Goal: Information Seeking & Learning: Check status

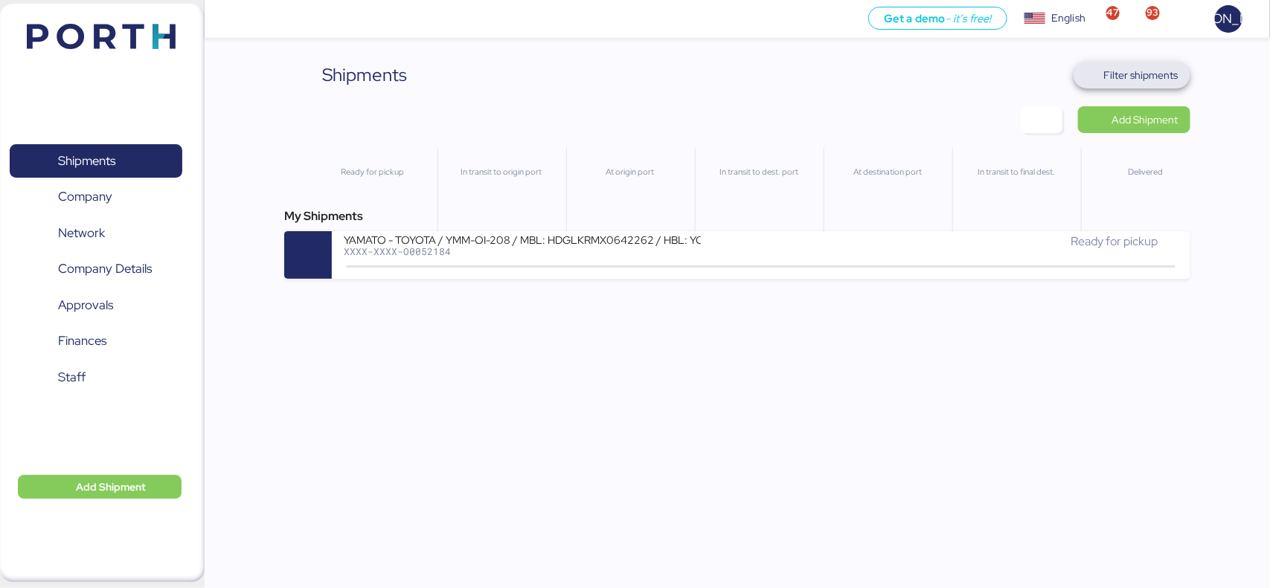
click at [1169, 69] on span "Filter shipments" at bounding box center [1141, 75] width 74 height 18
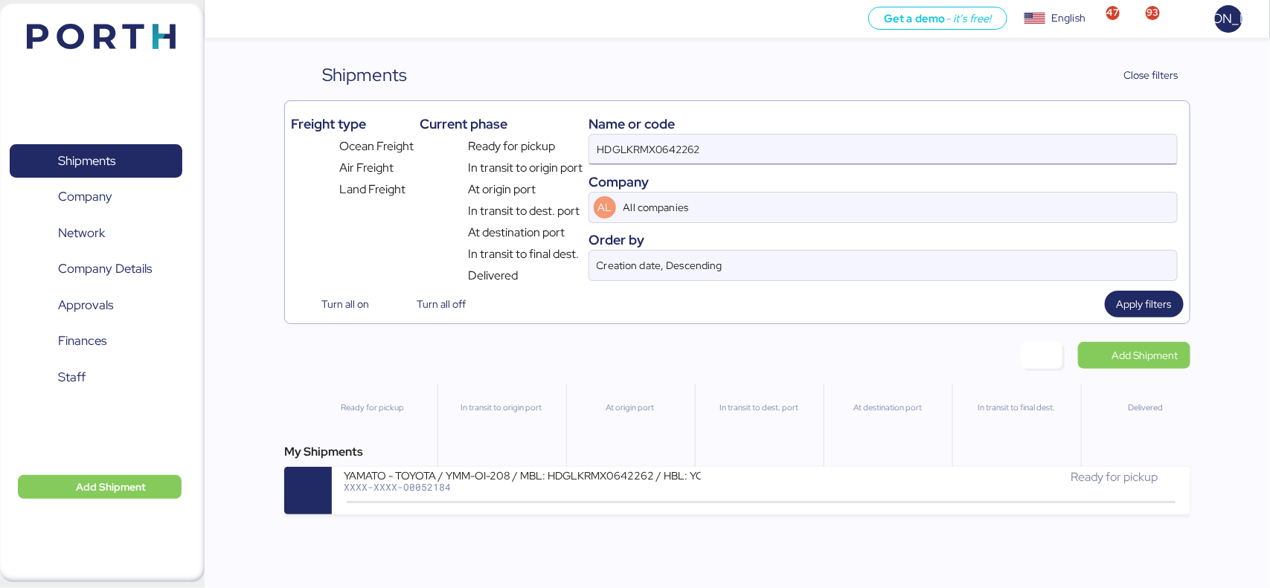
click at [763, 164] on input "HDGLKRMX0642262" at bounding box center [883, 150] width 588 height 30
paste input "O0052232"
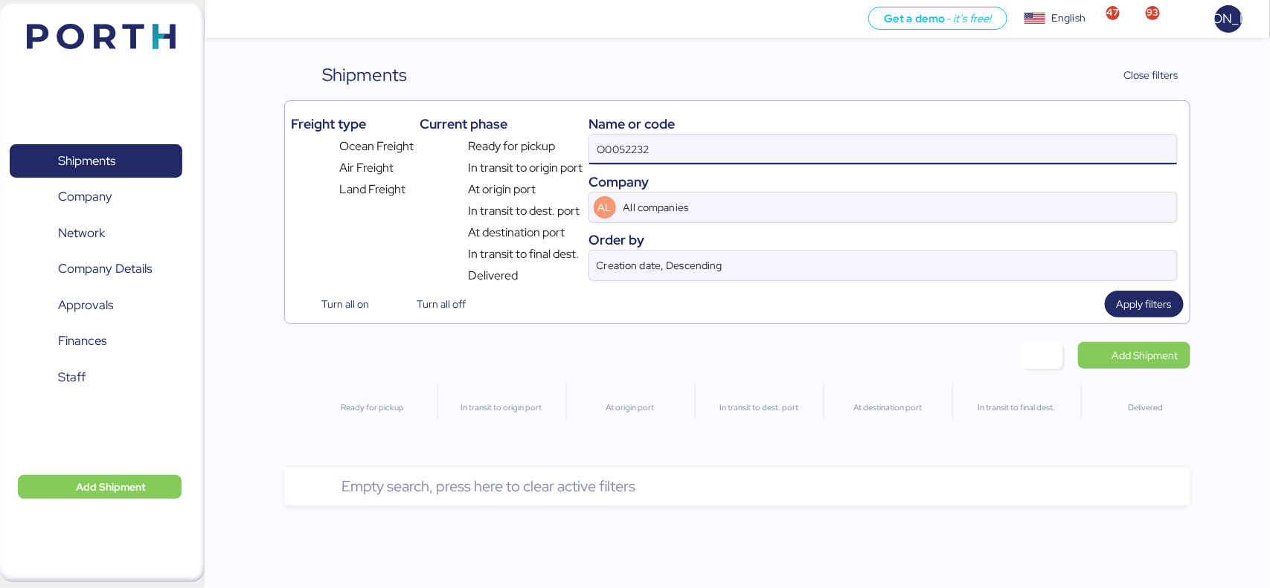
type input "O0052232"
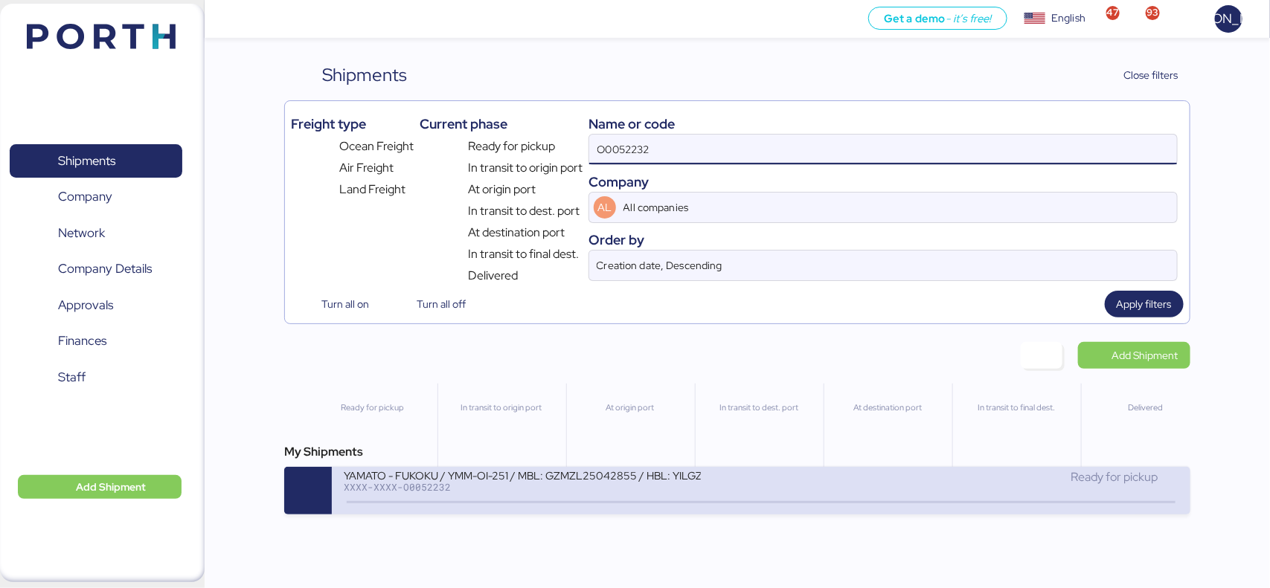
click at [649, 481] on div "YAMATO - FUKOKU / YMM-OI-251 / MBL: GZMZL25042855 / HBL: YILGZS0018830 / LCL" at bounding box center [522, 475] width 357 height 13
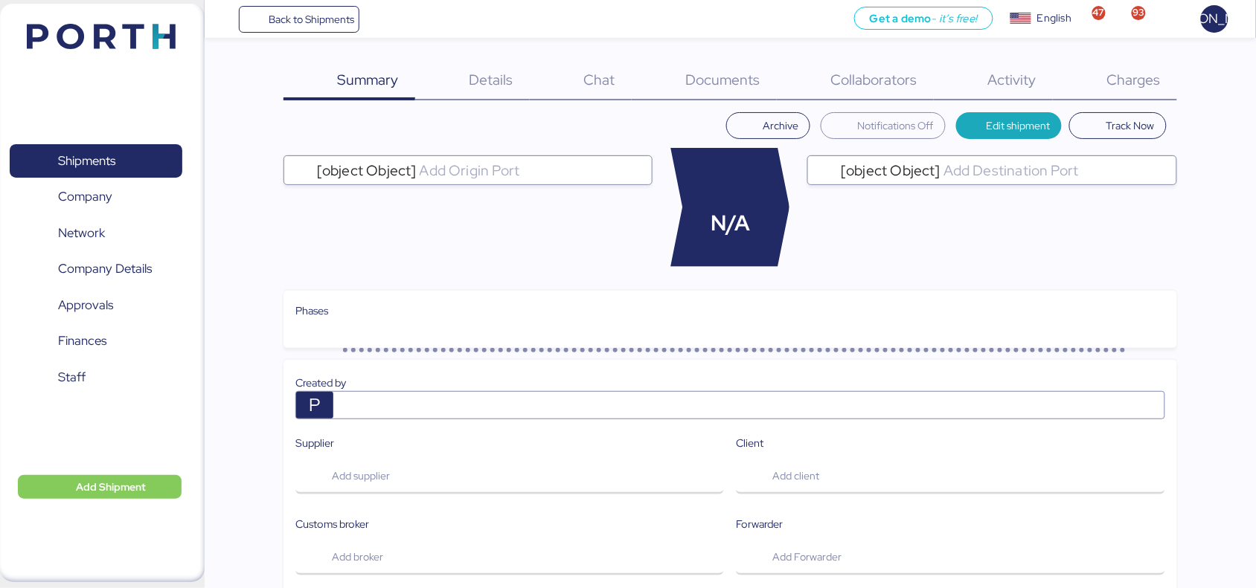
click at [690, 80] on span "Documents" at bounding box center [723, 79] width 74 height 19
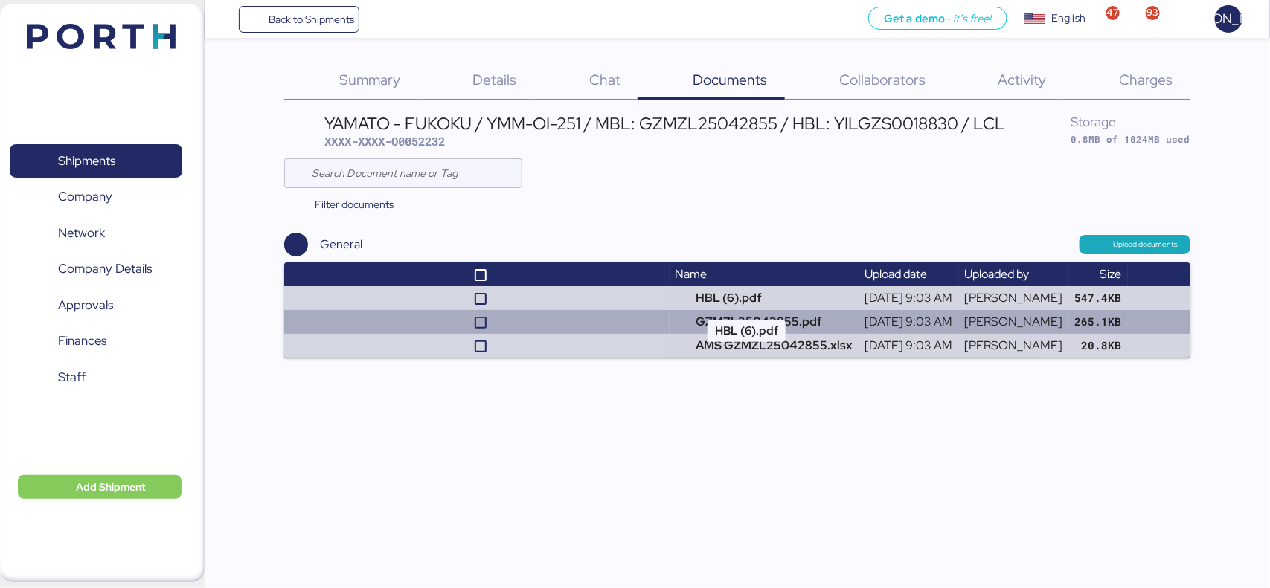
click at [675, 311] on td "GZMZL25042855.pdf" at bounding box center [765, 322] width 190 height 24
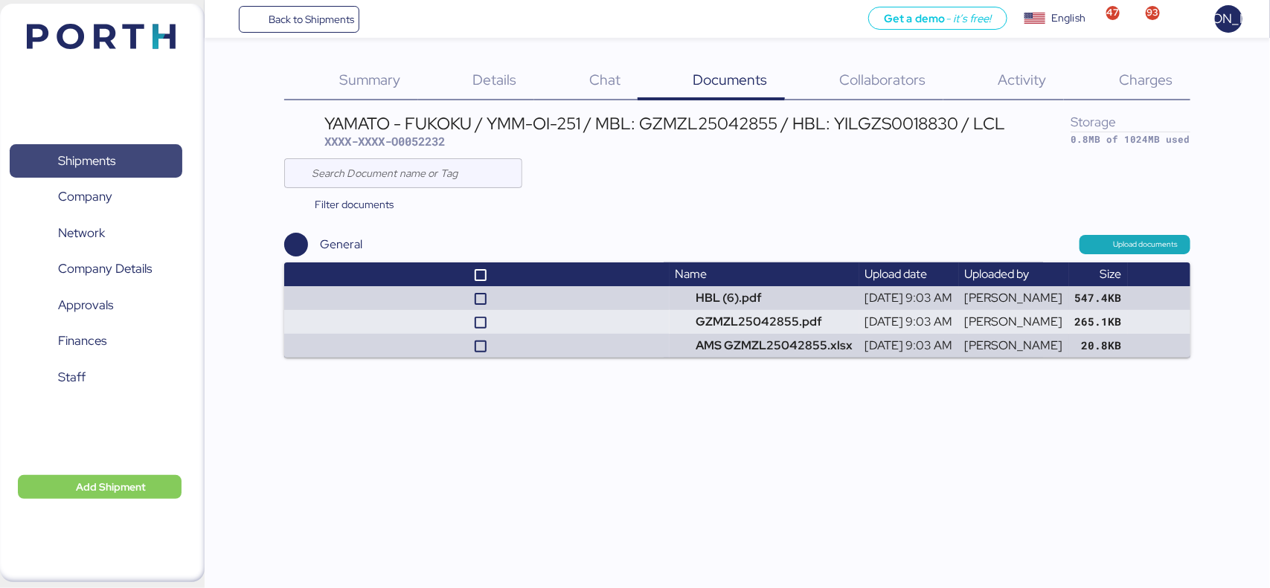
click at [101, 172] on span "Shipments" at bounding box center [96, 161] width 160 height 22
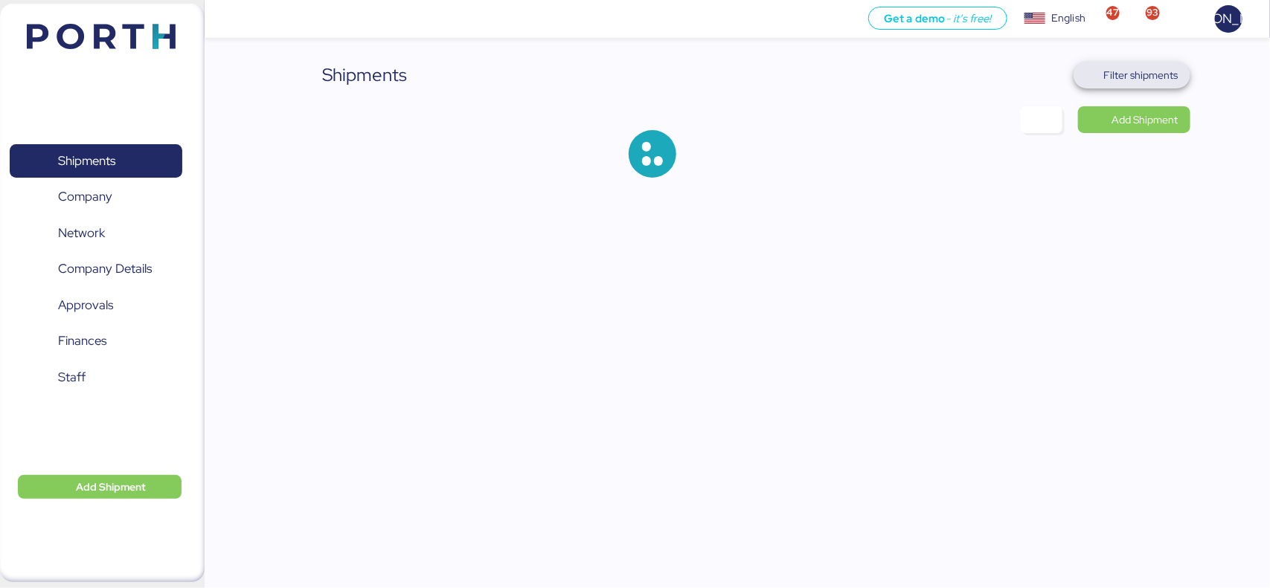
click at [1133, 67] on span "Filter shipments" at bounding box center [1141, 75] width 74 height 18
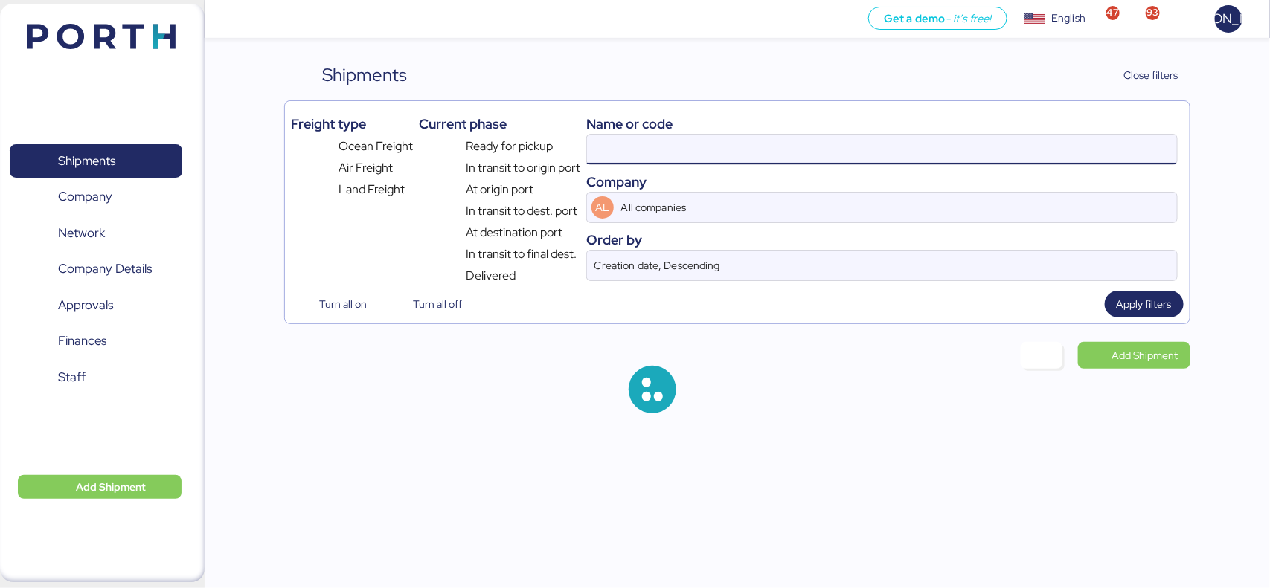
click at [626, 158] on input at bounding box center [881, 150] width 589 height 30
paste input "O0052232"
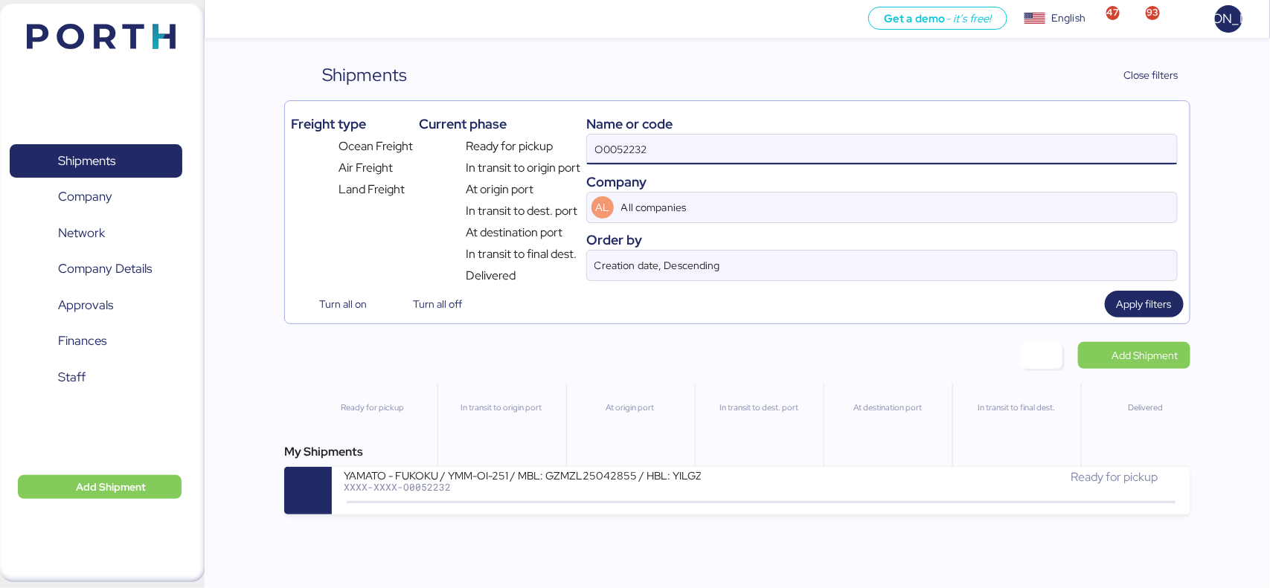
type input "O0052232"
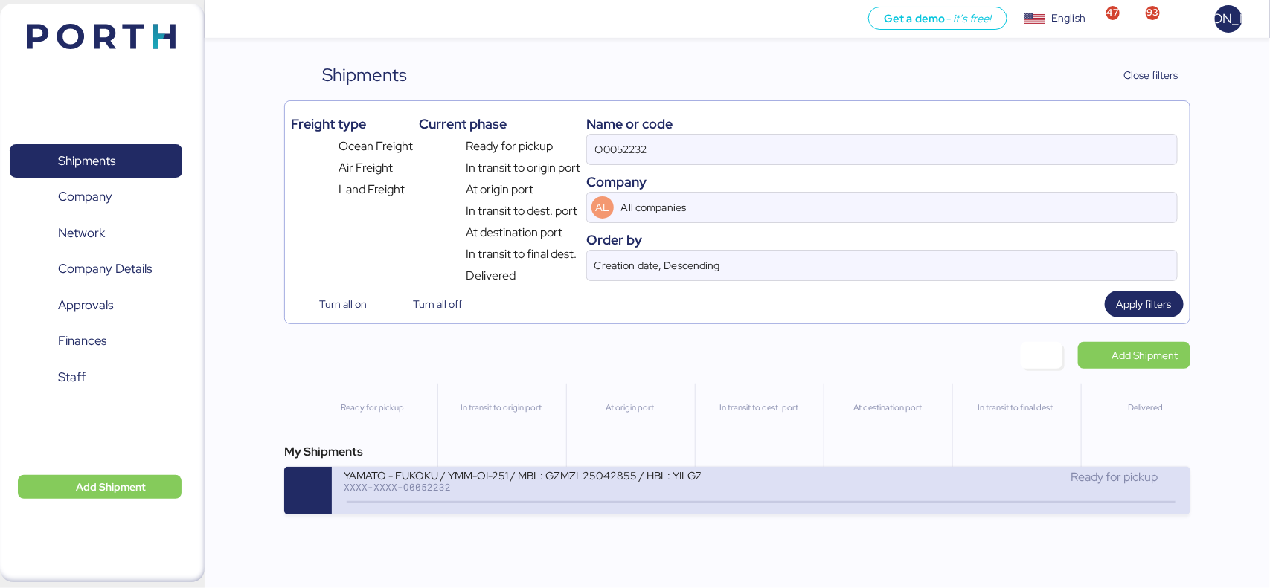
click at [690, 478] on div "YAMATO - FUKOKU / YMM-OI-251 / MBL: GZMZL25042855 / HBL: YILGZS0018830 / LCL" at bounding box center [522, 475] width 357 height 13
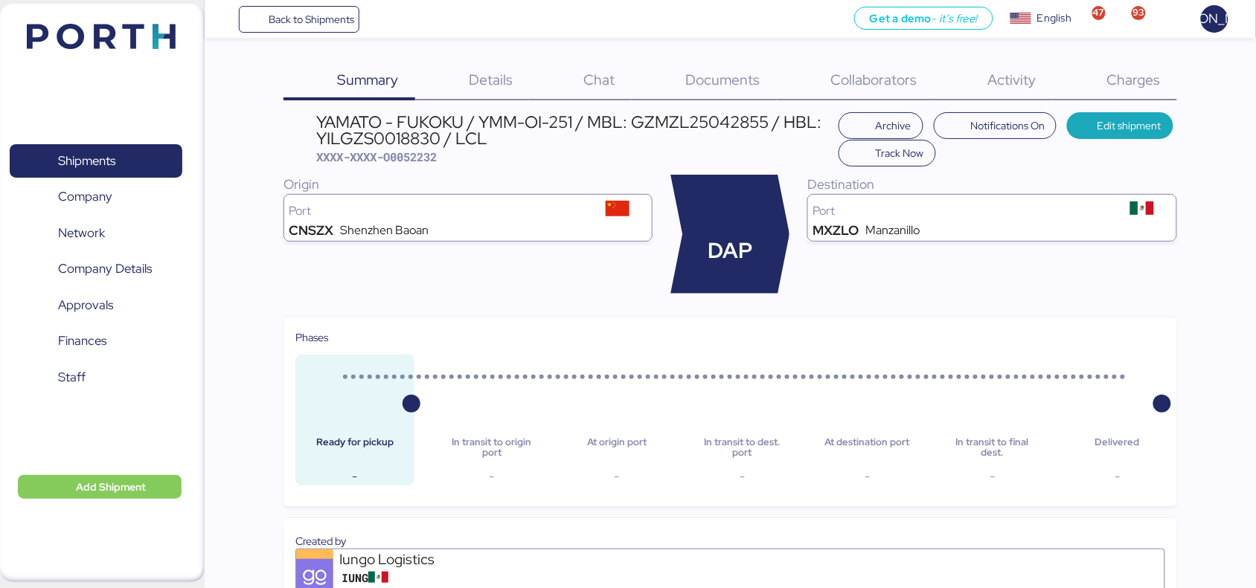
click at [705, 73] on span "Documents" at bounding box center [723, 79] width 74 height 19
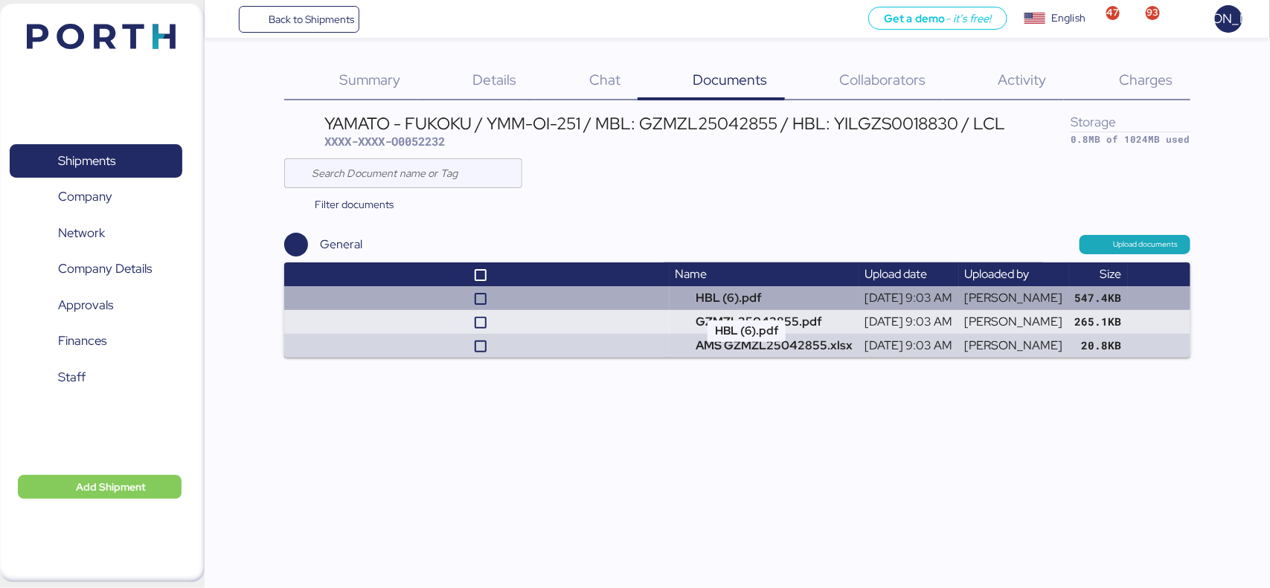
click at [723, 296] on td "HBL (6).pdf" at bounding box center [765, 298] width 190 height 24
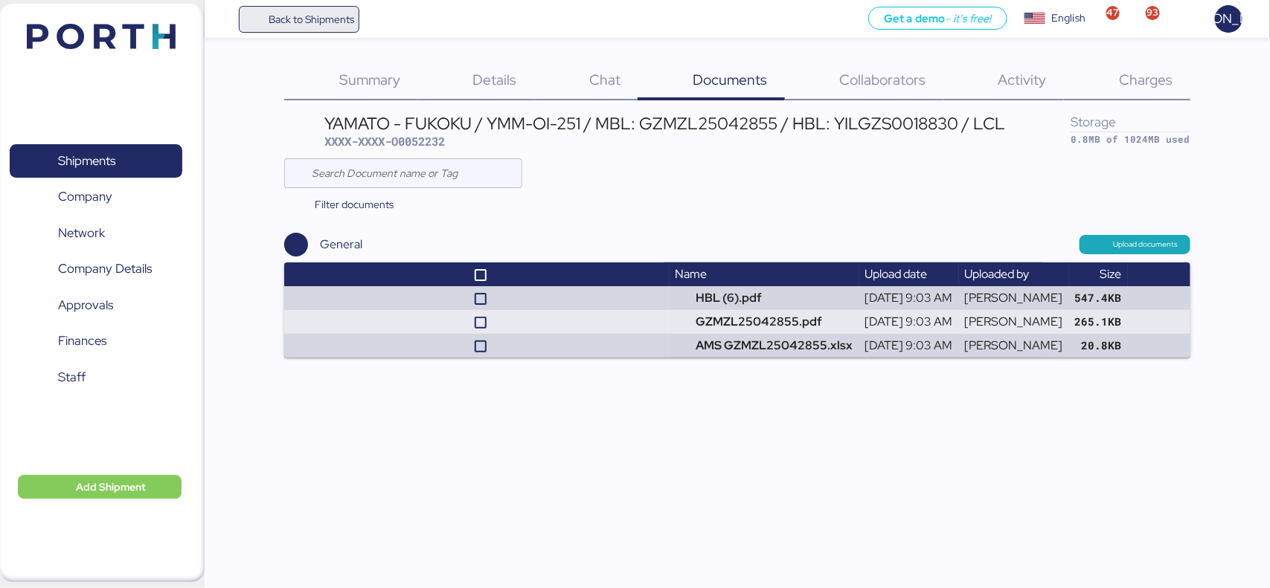
click at [307, 13] on span "Back to Shipments" at bounding box center [312, 19] width 86 height 18
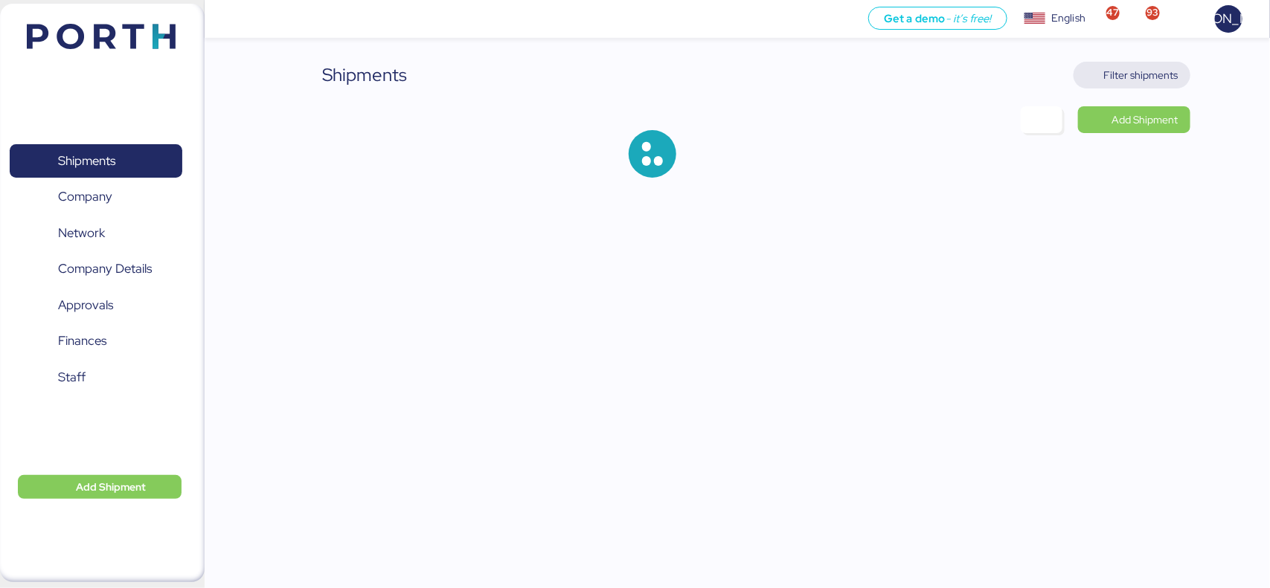
click at [1114, 67] on span "Filter shipments" at bounding box center [1141, 75] width 74 height 18
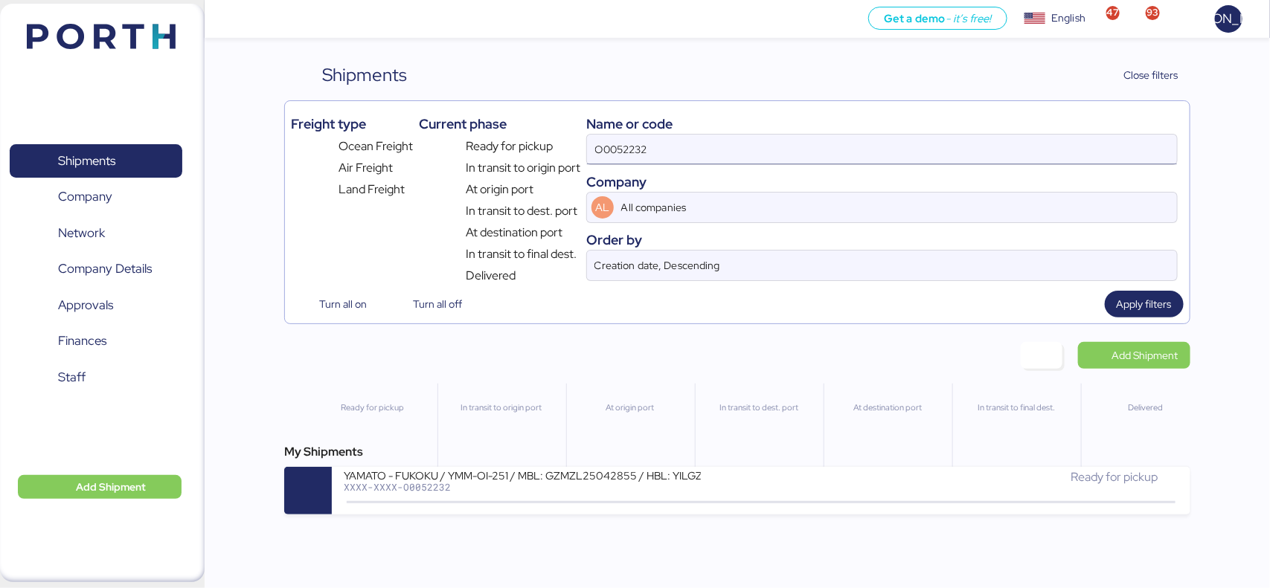
click at [667, 141] on input "O0052232" at bounding box center [881, 150] width 589 height 30
paste input "4"
type input "O0052234"
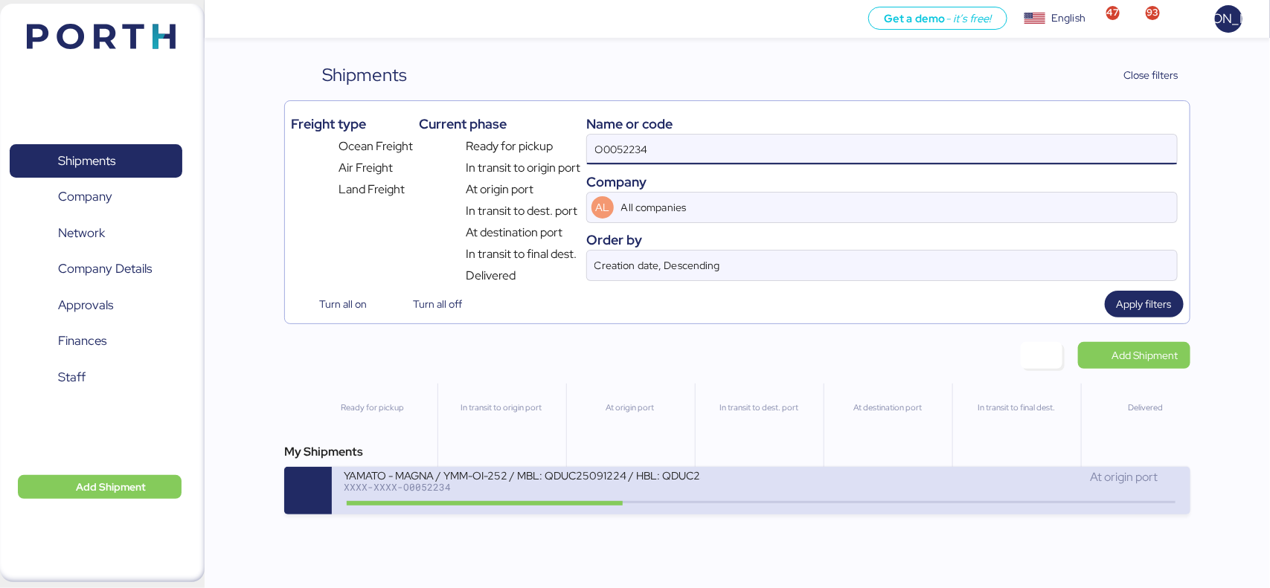
click at [718, 503] on div at bounding box center [761, 502] width 828 height 2
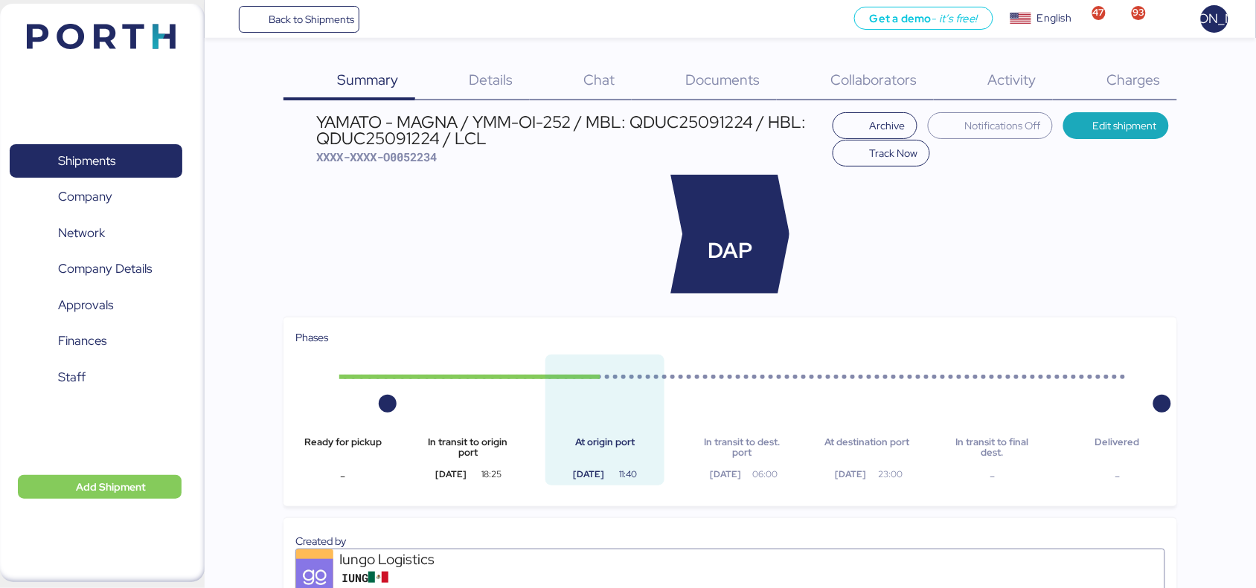
click at [731, 92] on div "Documents 0" at bounding box center [704, 81] width 145 height 39
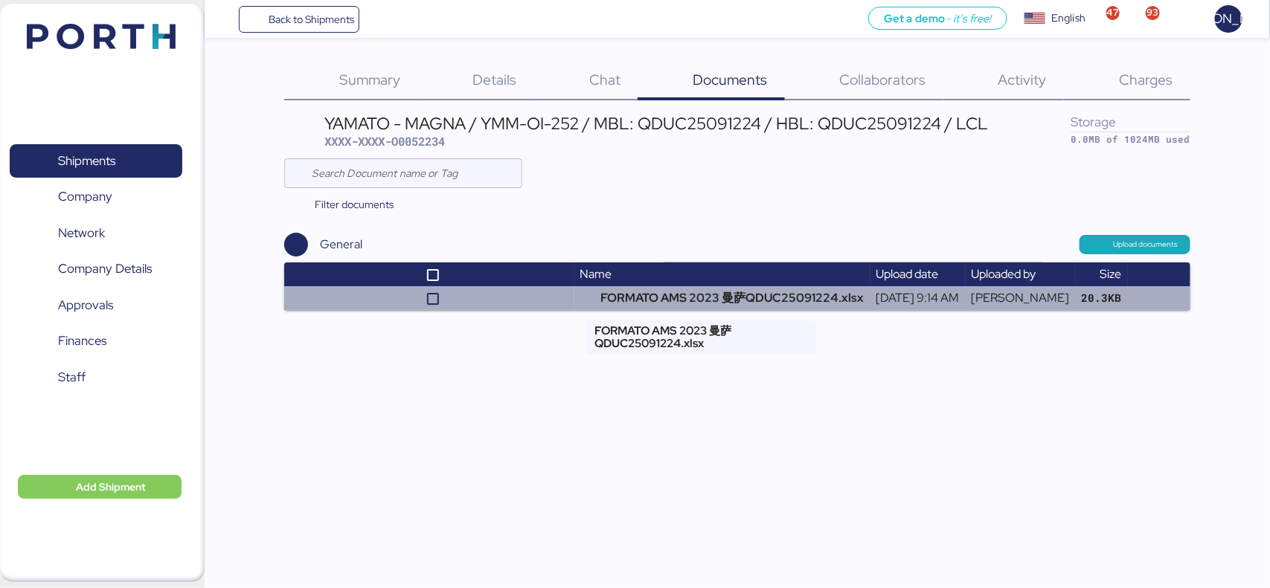
click at [607, 294] on td "FORMATO AMS 2023 曼萨QDUC25091224.xlsx" at bounding box center [722, 298] width 296 height 24
click at [626, 309] on td "FORMATO AMS 2023 曼萨QDUC25091224.xlsx" at bounding box center [722, 298] width 296 height 24
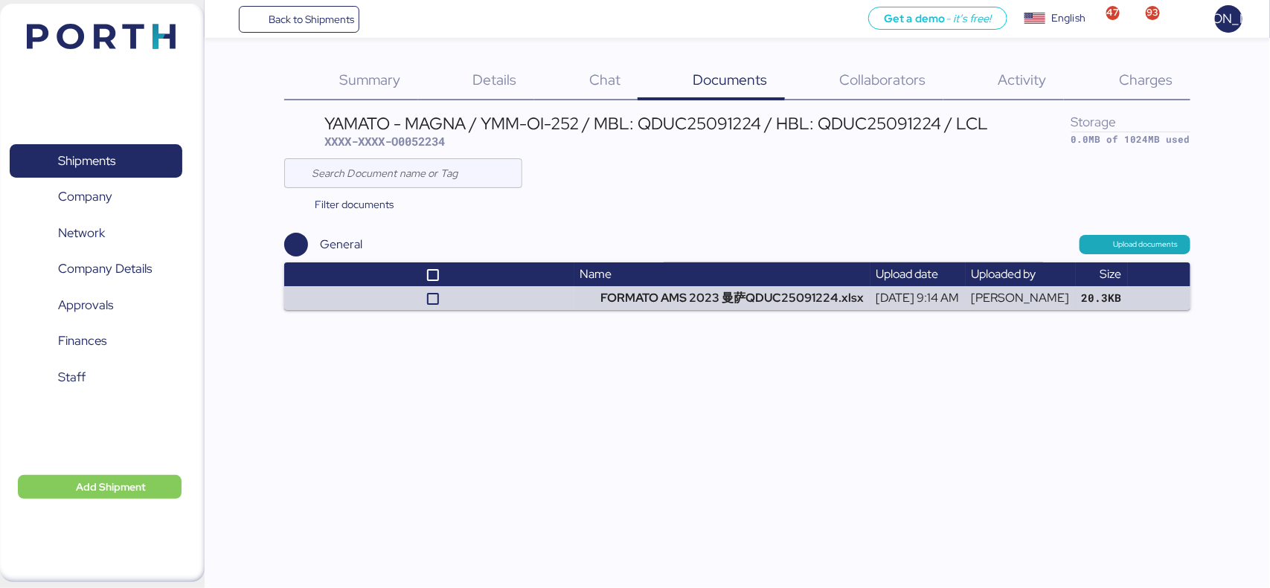
click at [584, 385] on div "Back to Shipments Get a demo - it’s free! Get a demo English Inglés English 47 …" at bounding box center [635, 294] width 1270 height 588
click at [333, 22] on span "Back to Shipments" at bounding box center [312, 19] width 86 height 18
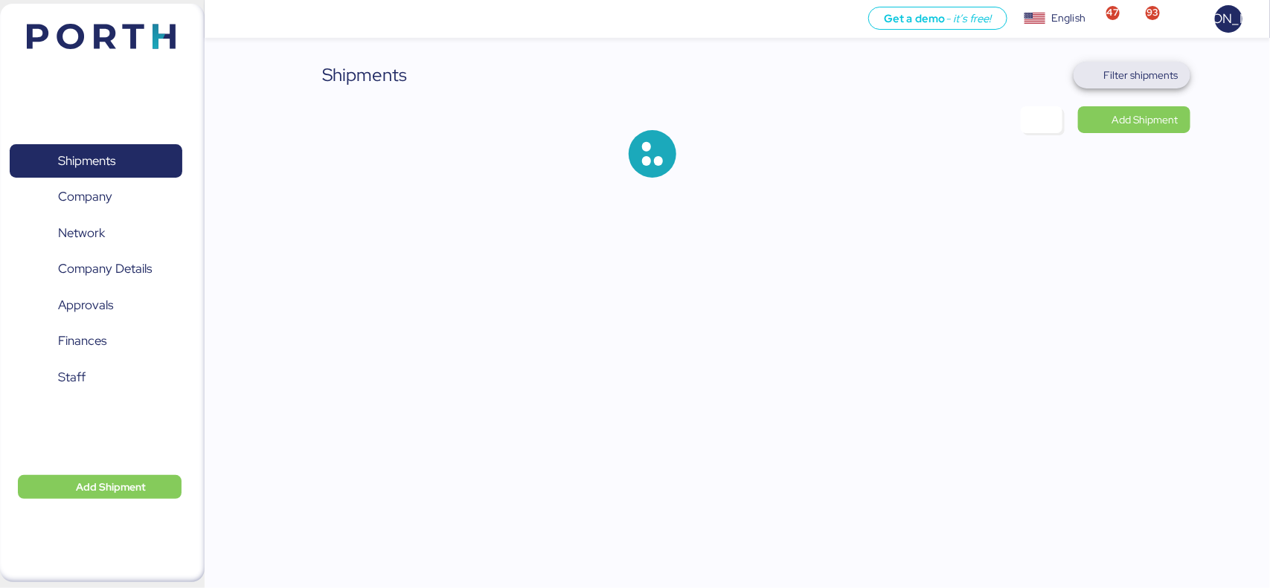
click at [1143, 76] on span "Filter shipments" at bounding box center [1141, 75] width 74 height 18
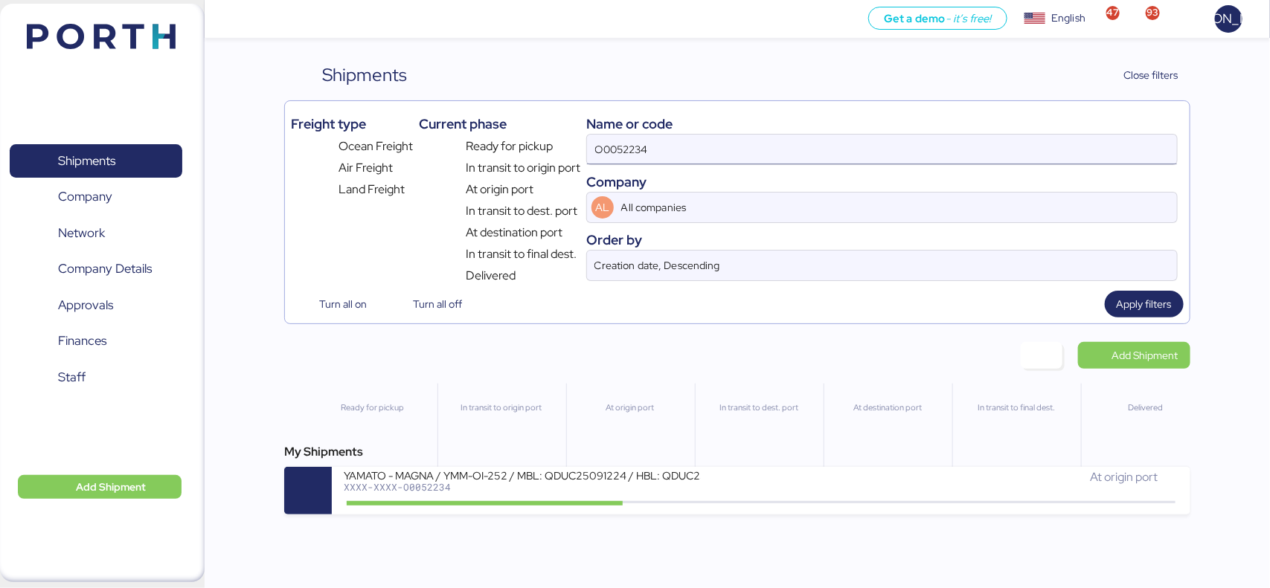
click at [632, 162] on input "O0052234" at bounding box center [881, 150] width 589 height 30
paste input "5"
type input "O0052235"
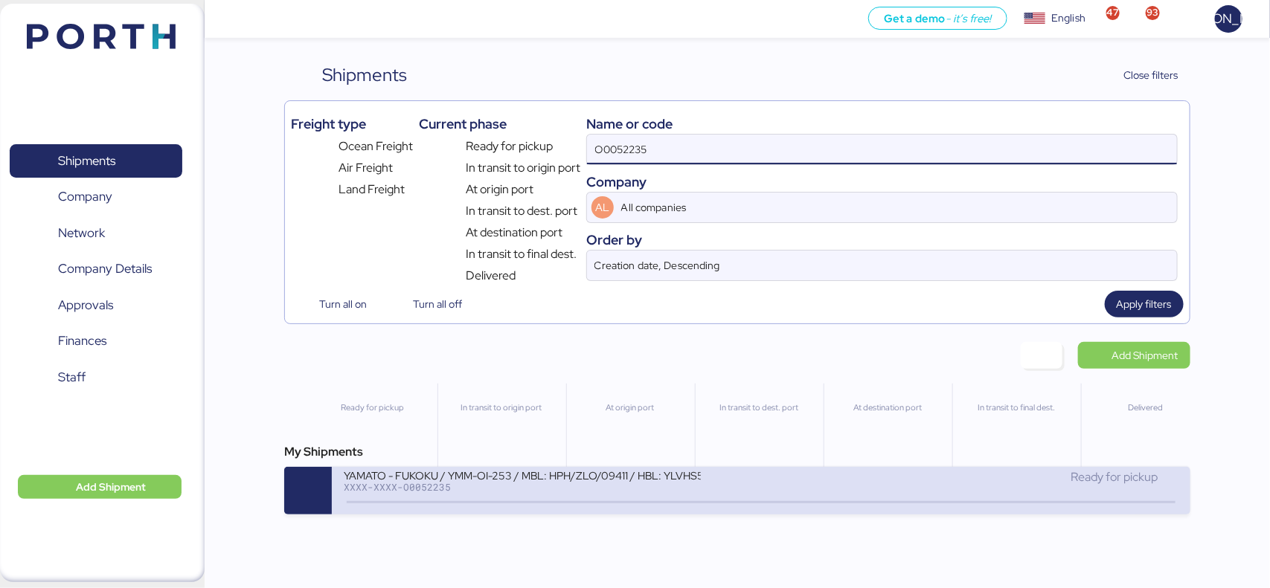
click at [715, 498] on div "YAMATO - FUKOKU / YMM-OI-253 / MBL: HPH/ZLO/09411 / HBL: YLVHS5082825 / LCL XXX…" at bounding box center [552, 485] width 417 height 32
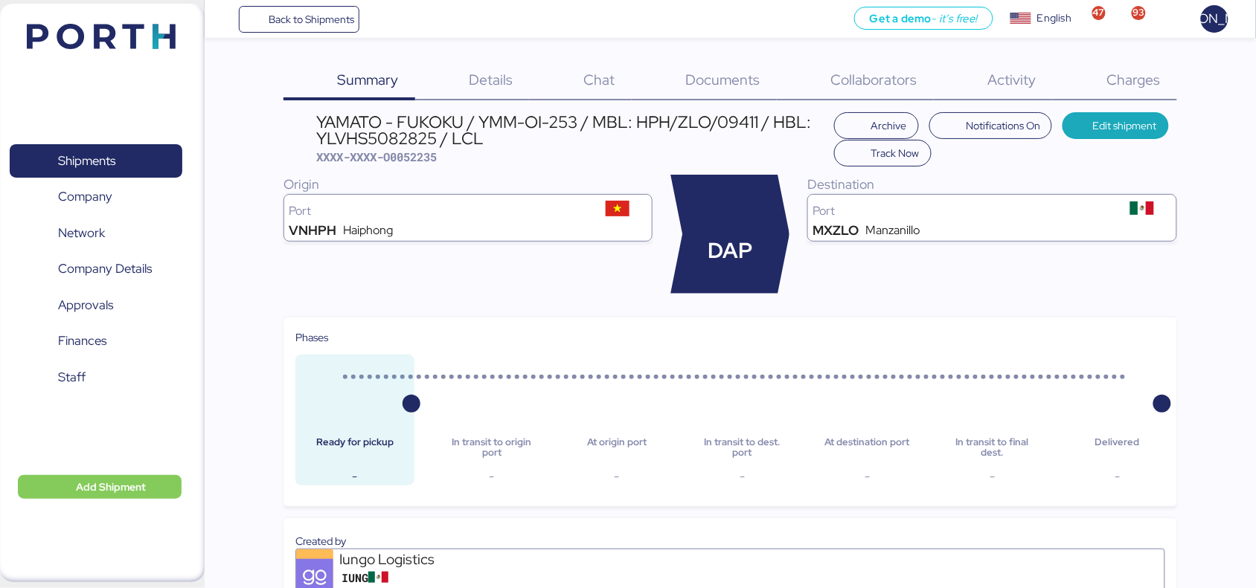
drag, startPoint x: 702, startPoint y: 92, endPoint x: 709, endPoint y: 71, distance: 22.1
click at [709, 71] on span "Documents" at bounding box center [723, 79] width 74 height 19
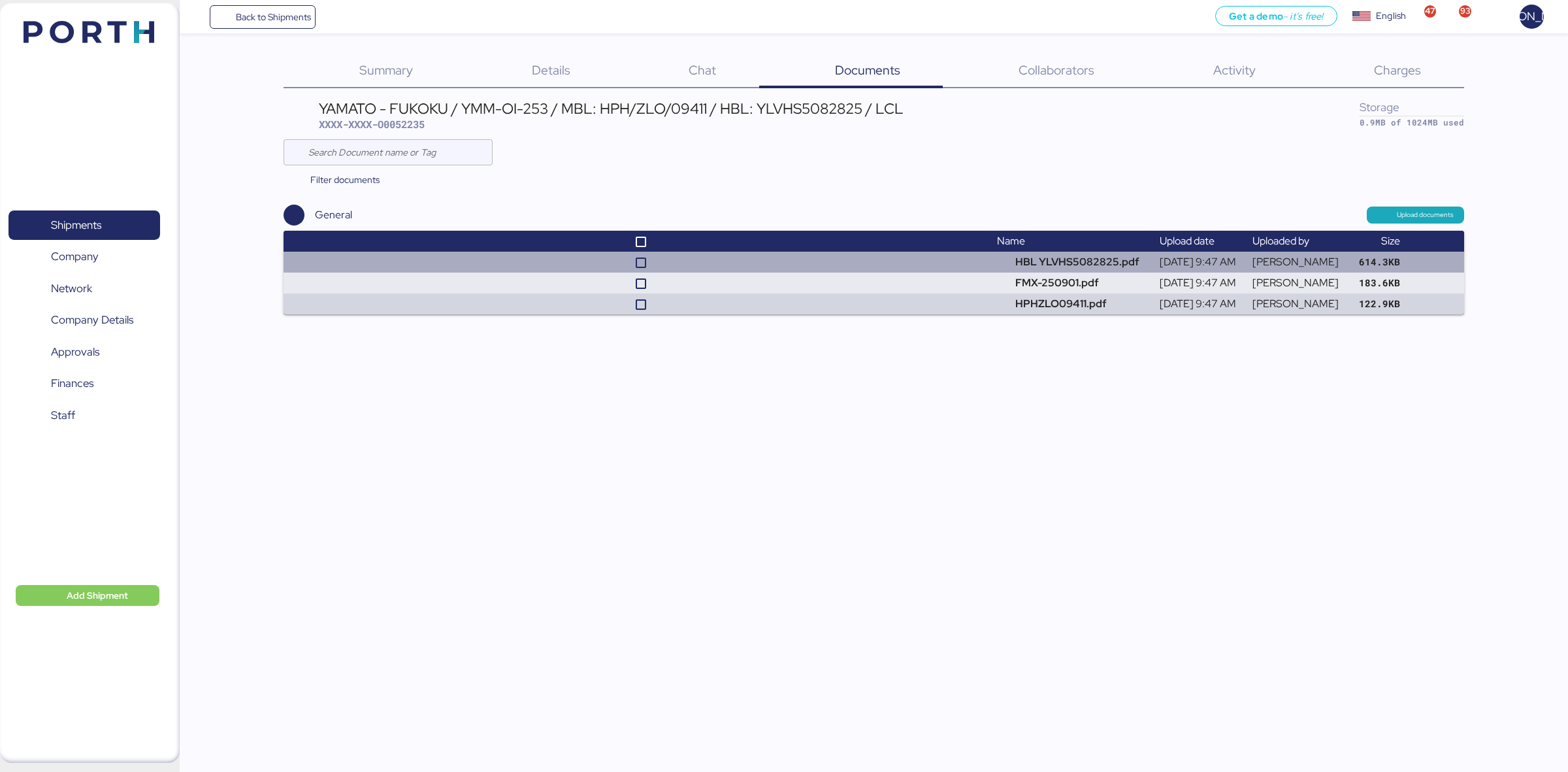
click at [943, 262] on td at bounding box center [638, 262] width 708 height 21
click at [1069, 266] on td "HBL YLVHS5082825.pdf" at bounding box center [1073, 262] width 163 height 21
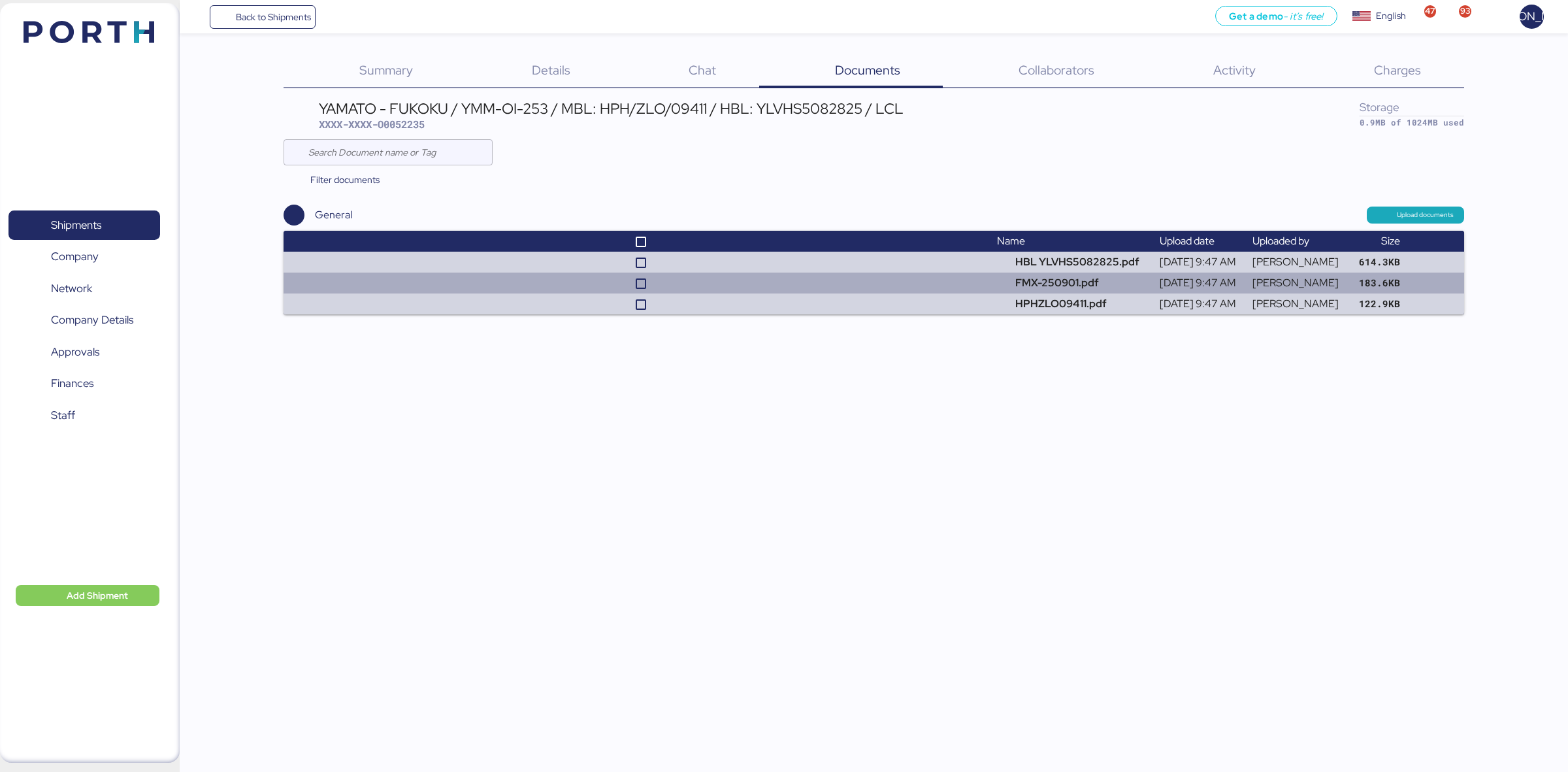
click at [835, 277] on td at bounding box center [638, 283] width 708 height 21
click at [936, 278] on td at bounding box center [638, 283] width 708 height 21
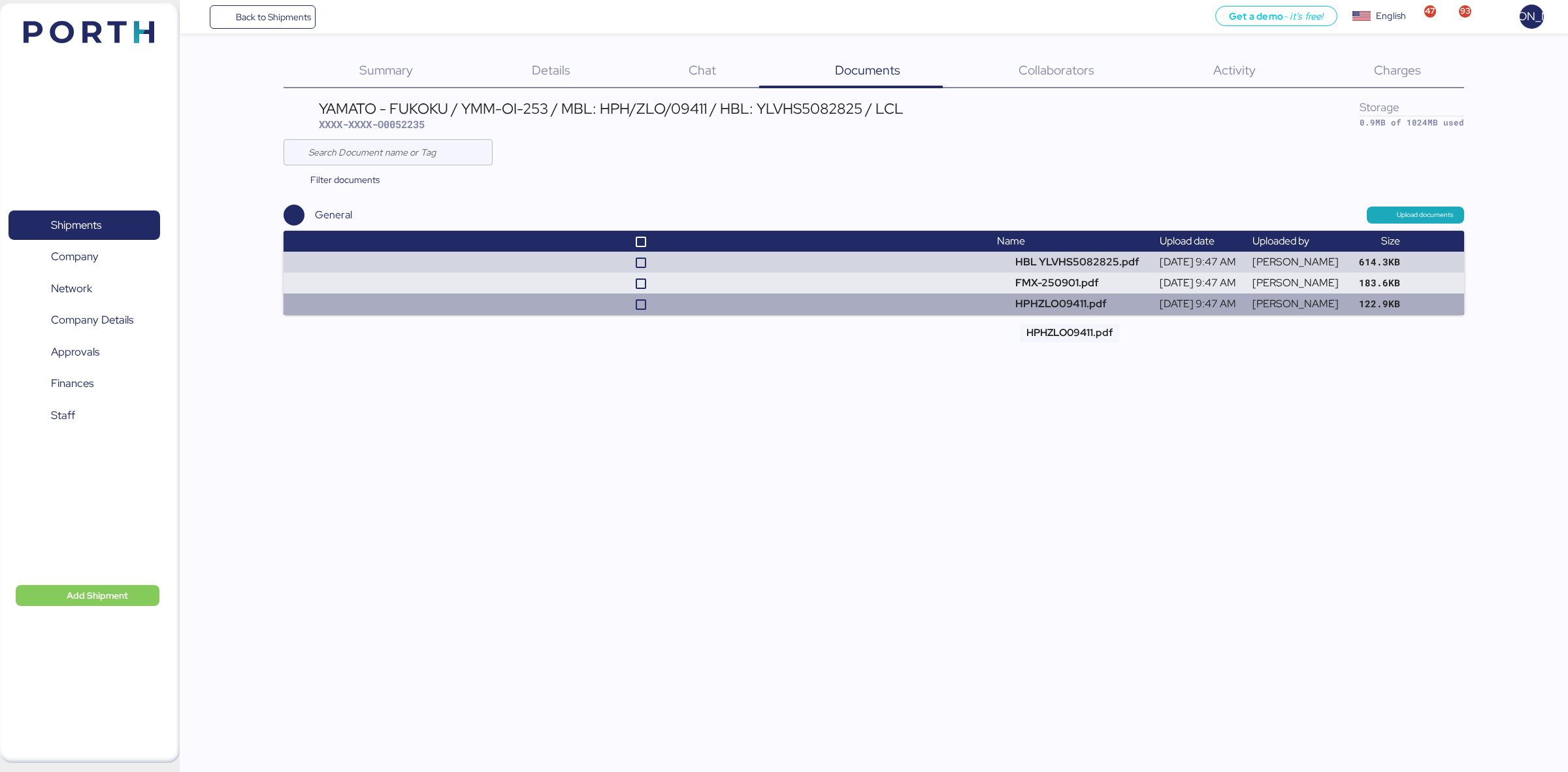
click at [1028, 304] on td "HPHZLO09411.pdf" at bounding box center [1073, 304] width 163 height 21
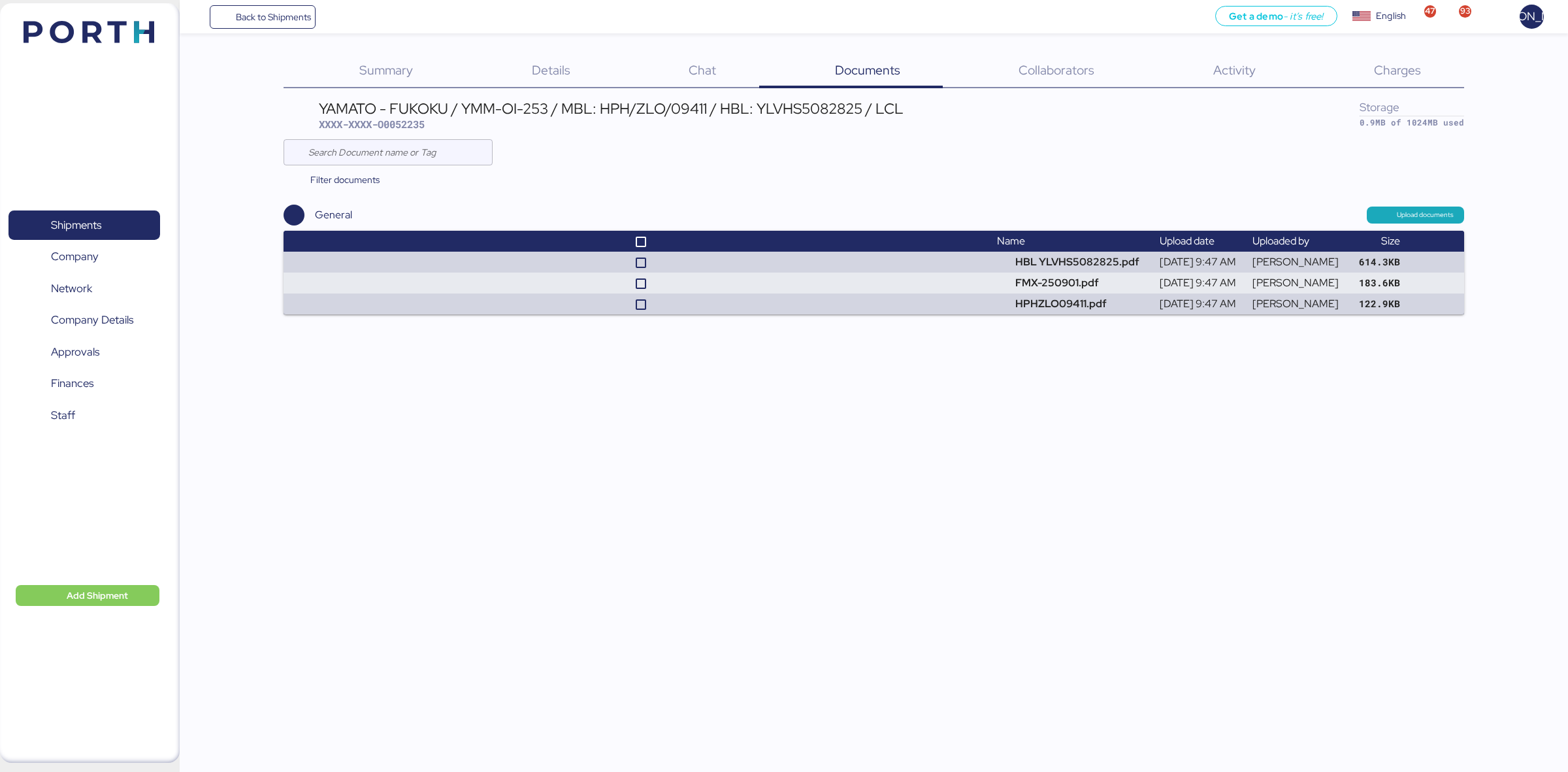
click at [415, 123] on span "XXXX-XXXX-O0052235" at bounding box center [372, 124] width 106 height 13
copy span "O0052235"
click at [105, 216] on span "Shipments" at bounding box center [84, 225] width 141 height 19
